Goal: Obtain resource: Download file/media

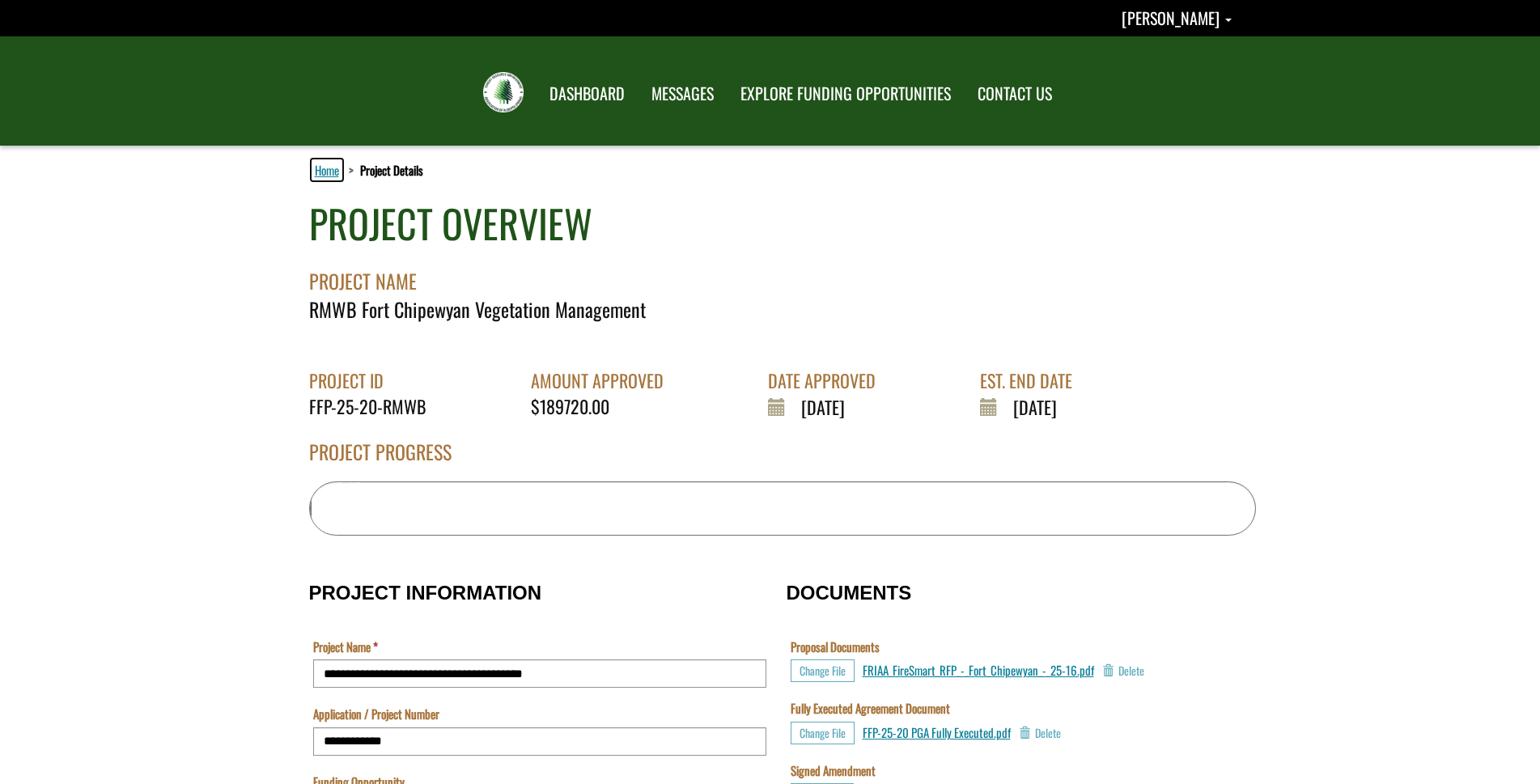
click at [331, 169] on link "Home" at bounding box center [326, 170] width 30 height 21
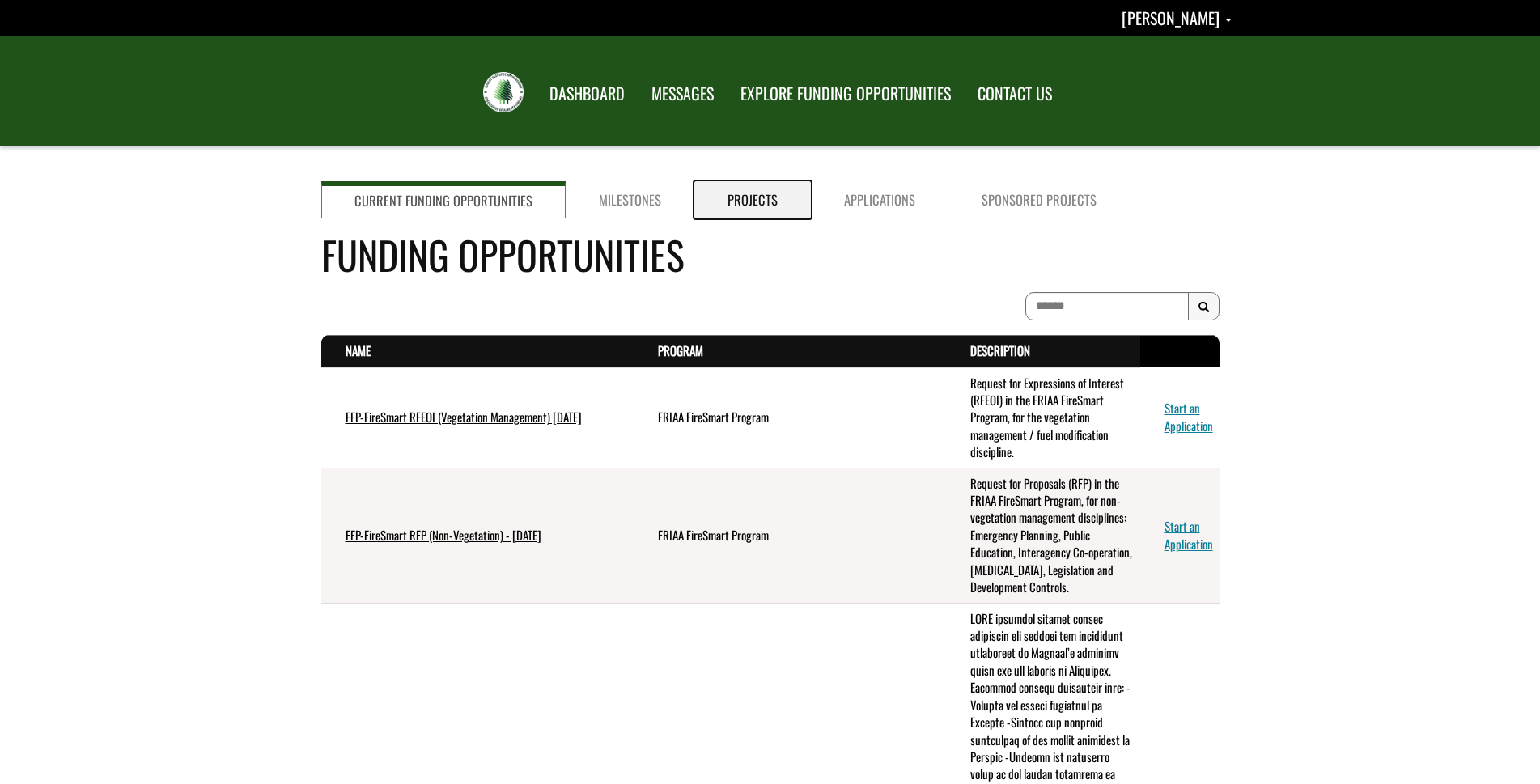
click at [733, 199] on link "Projects" at bounding box center [752, 199] width 116 height 37
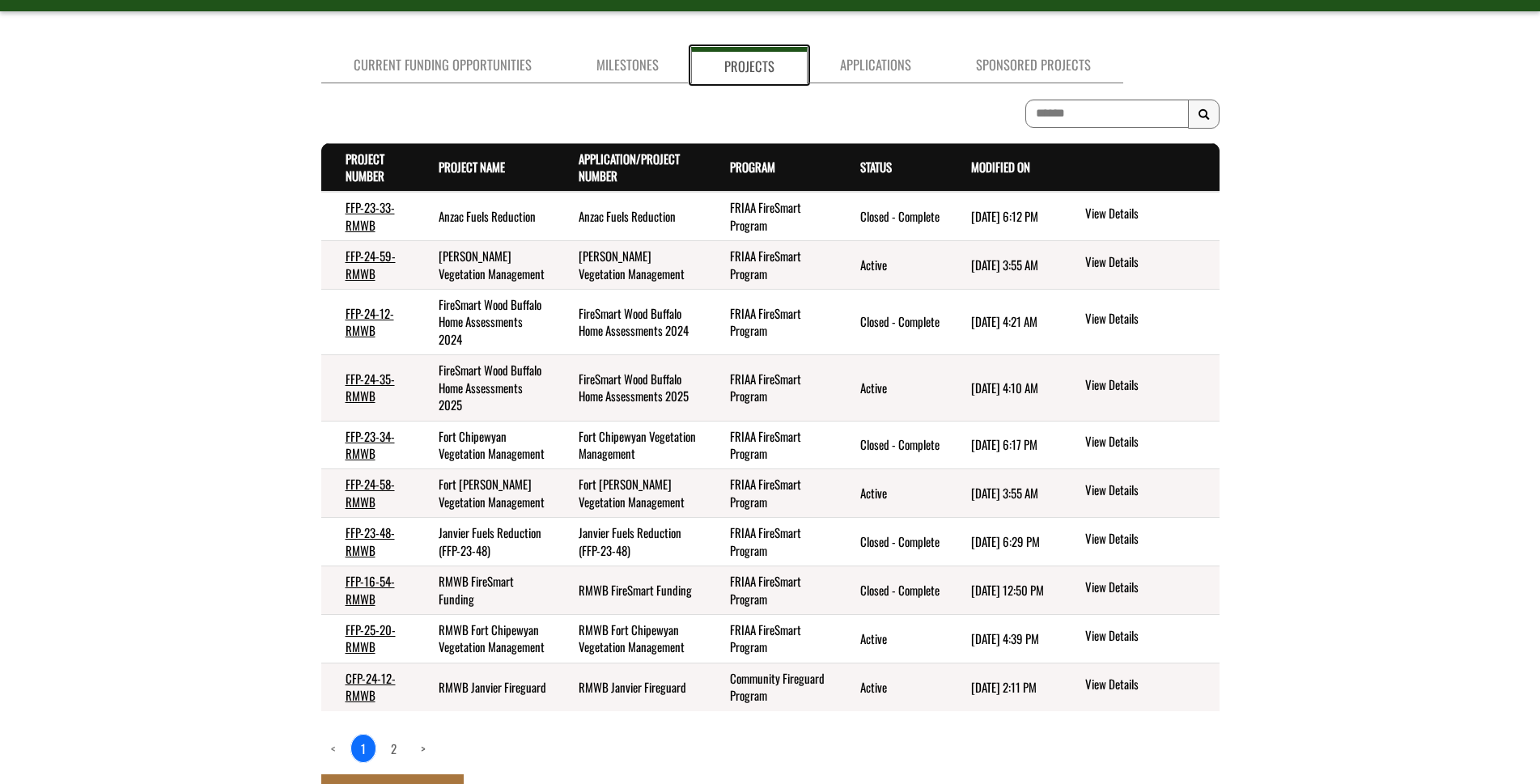
scroll to position [161, 0]
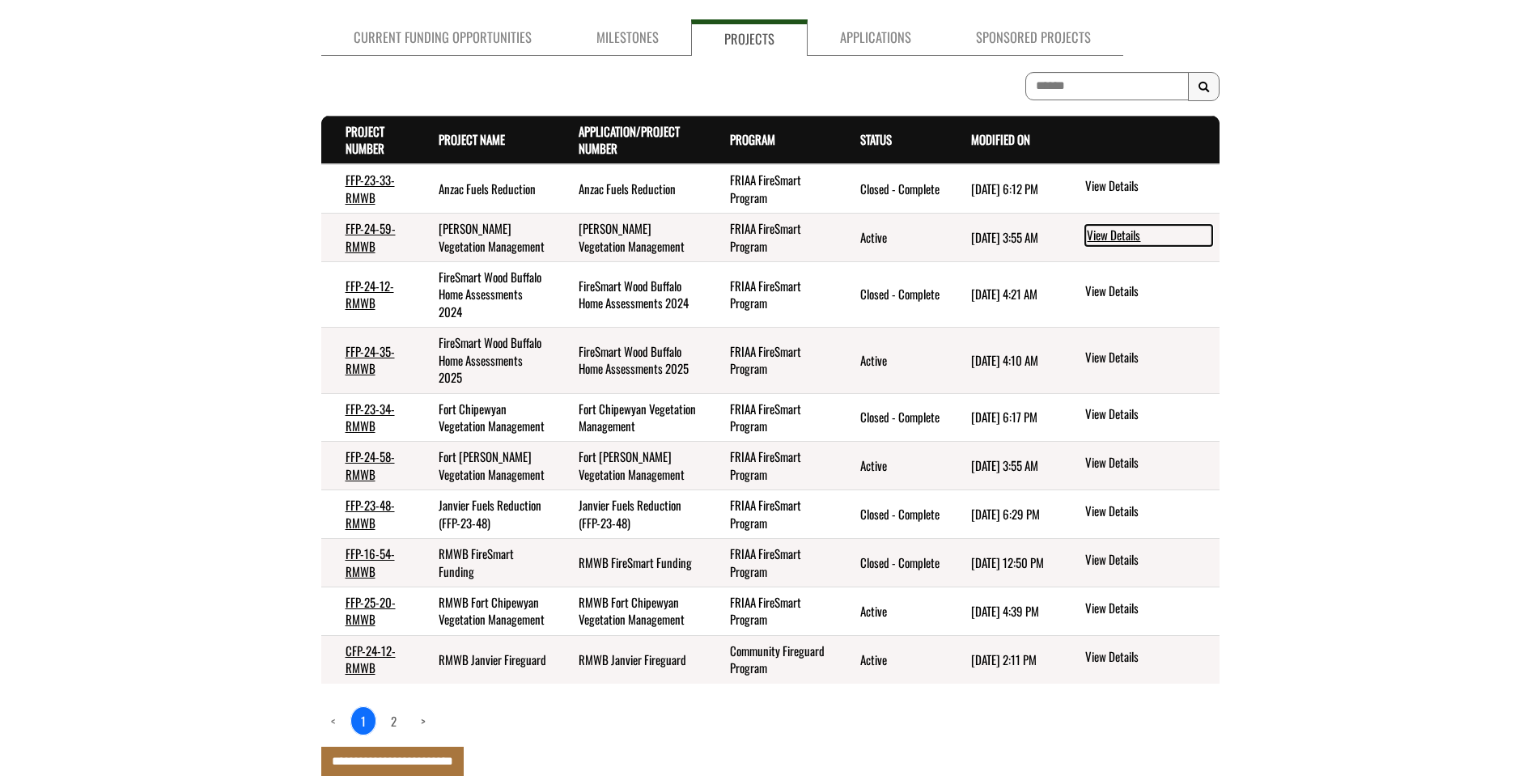
click at [1113, 234] on link "View Details" at bounding box center [1149, 236] width 127 height 21
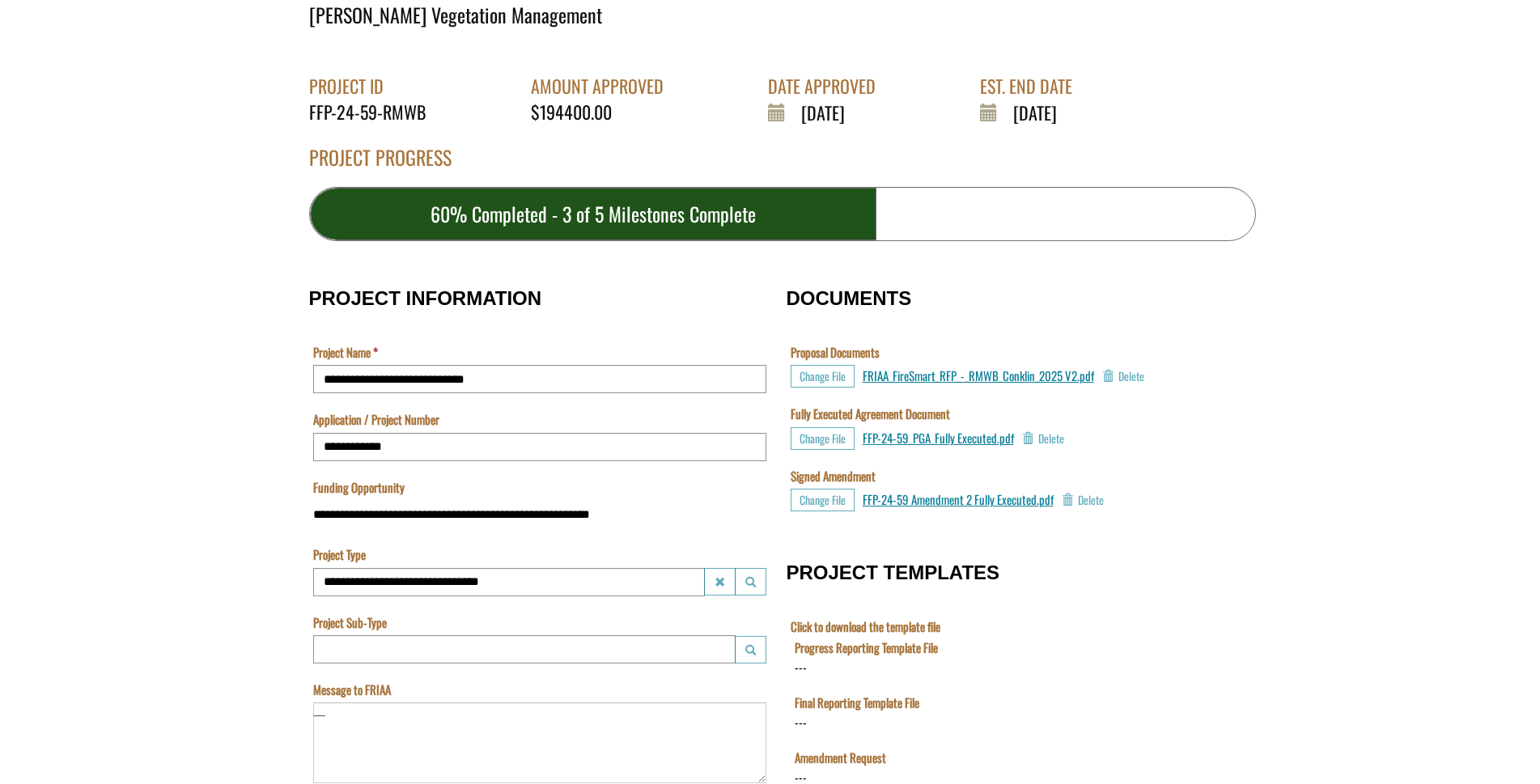
scroll to position [324, 0]
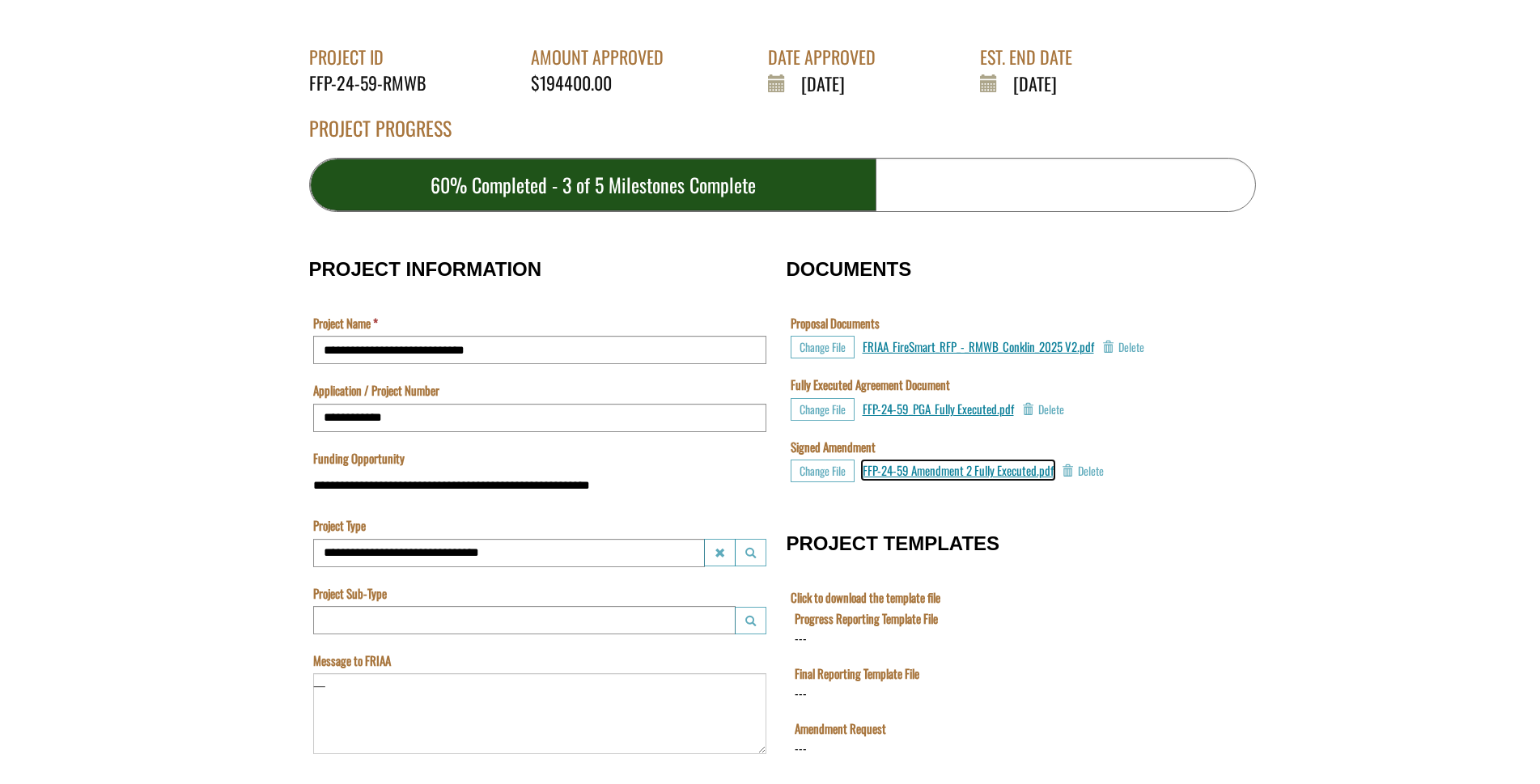
click at [956, 474] on span "FFP-24-59 Amendment 2 Fully Executed.pdf" at bounding box center [958, 470] width 191 height 18
